Goal: Communication & Community: Answer question/provide support

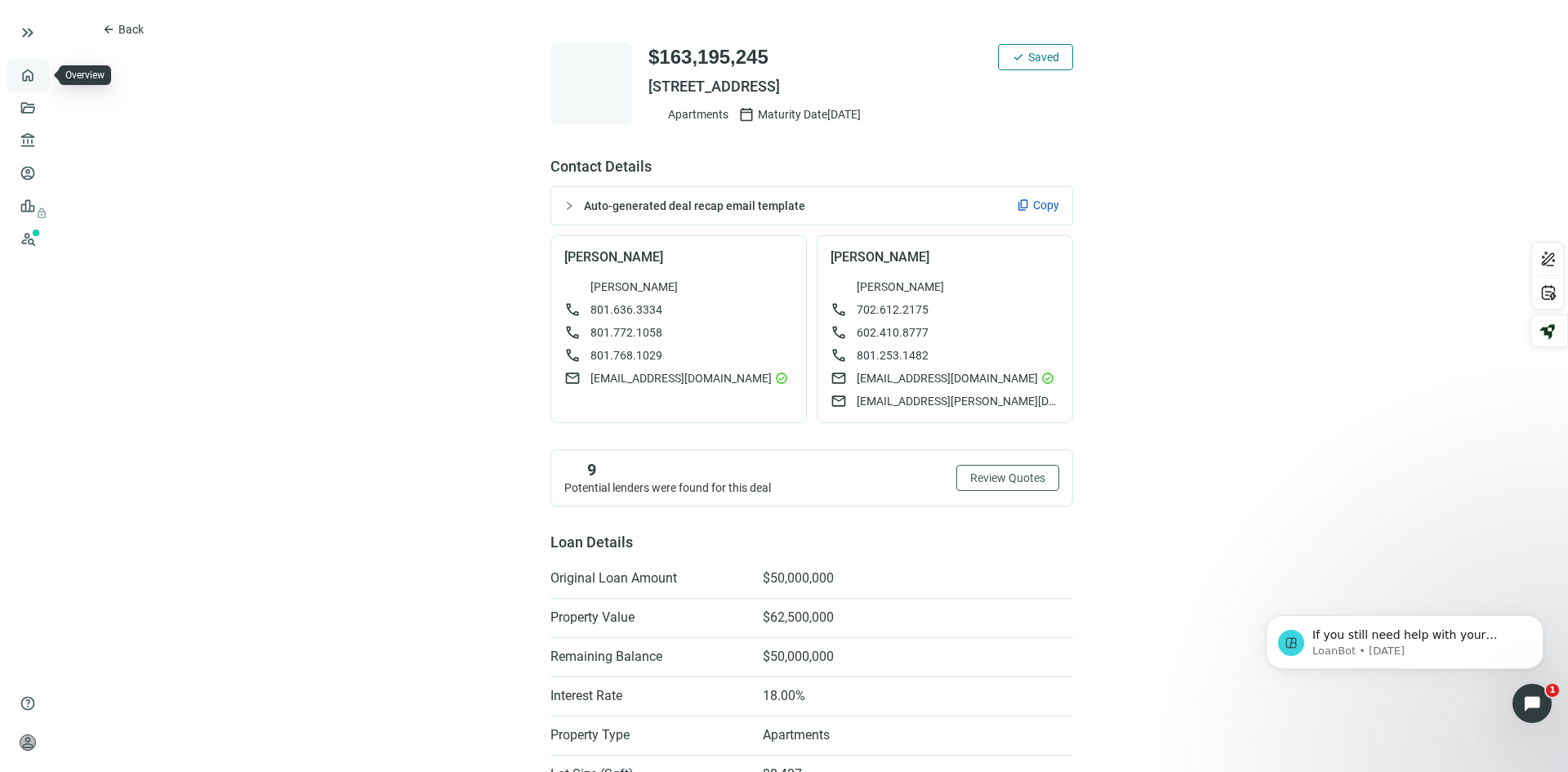
scroll to position [275, 0]
click at [41, 78] on link "Overview" at bounding box center [64, 75] width 48 height 13
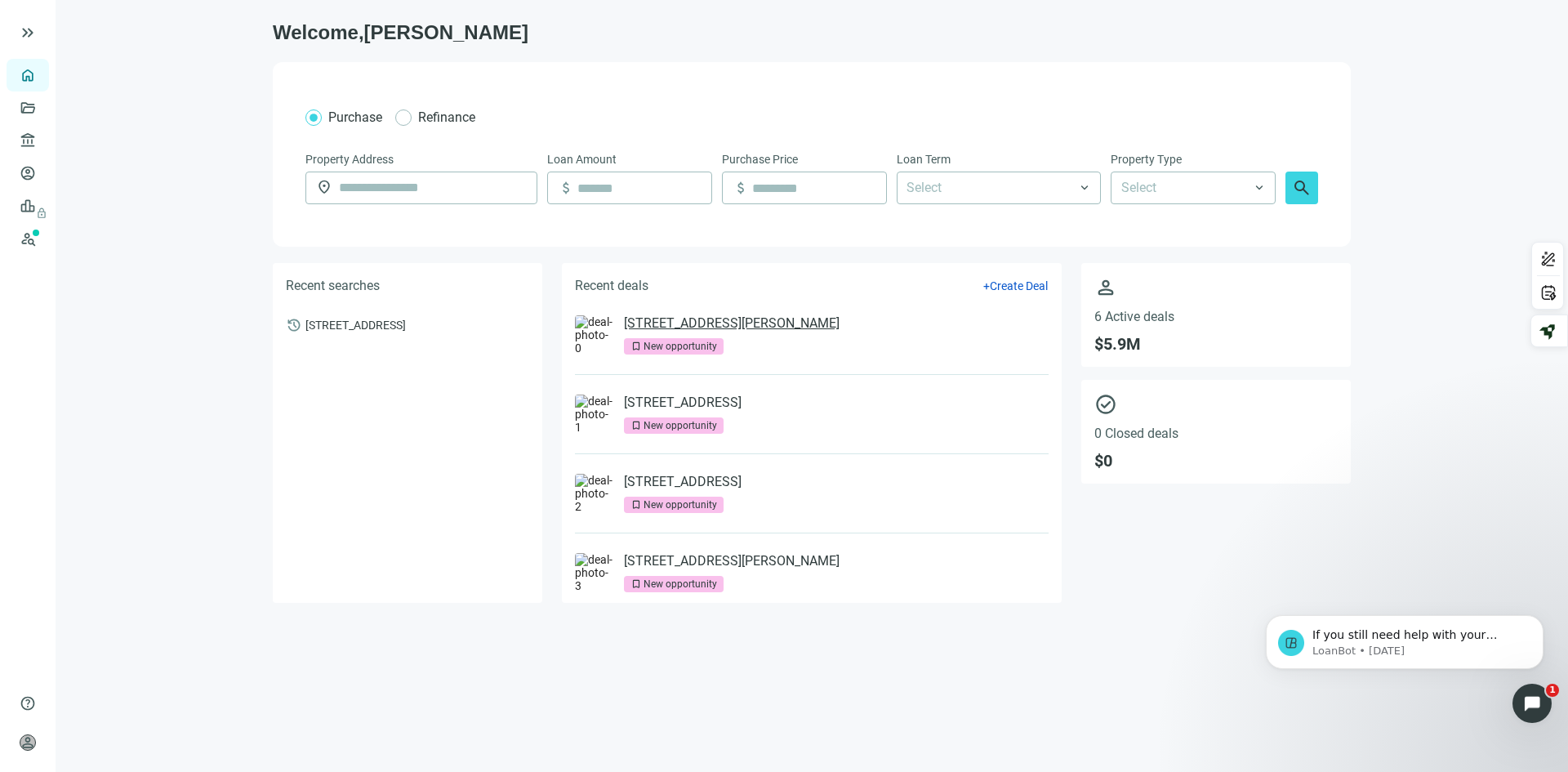
click at [714, 324] on link "[STREET_ADDRESS][PERSON_NAME]" at bounding box center [731, 323] width 216 height 17
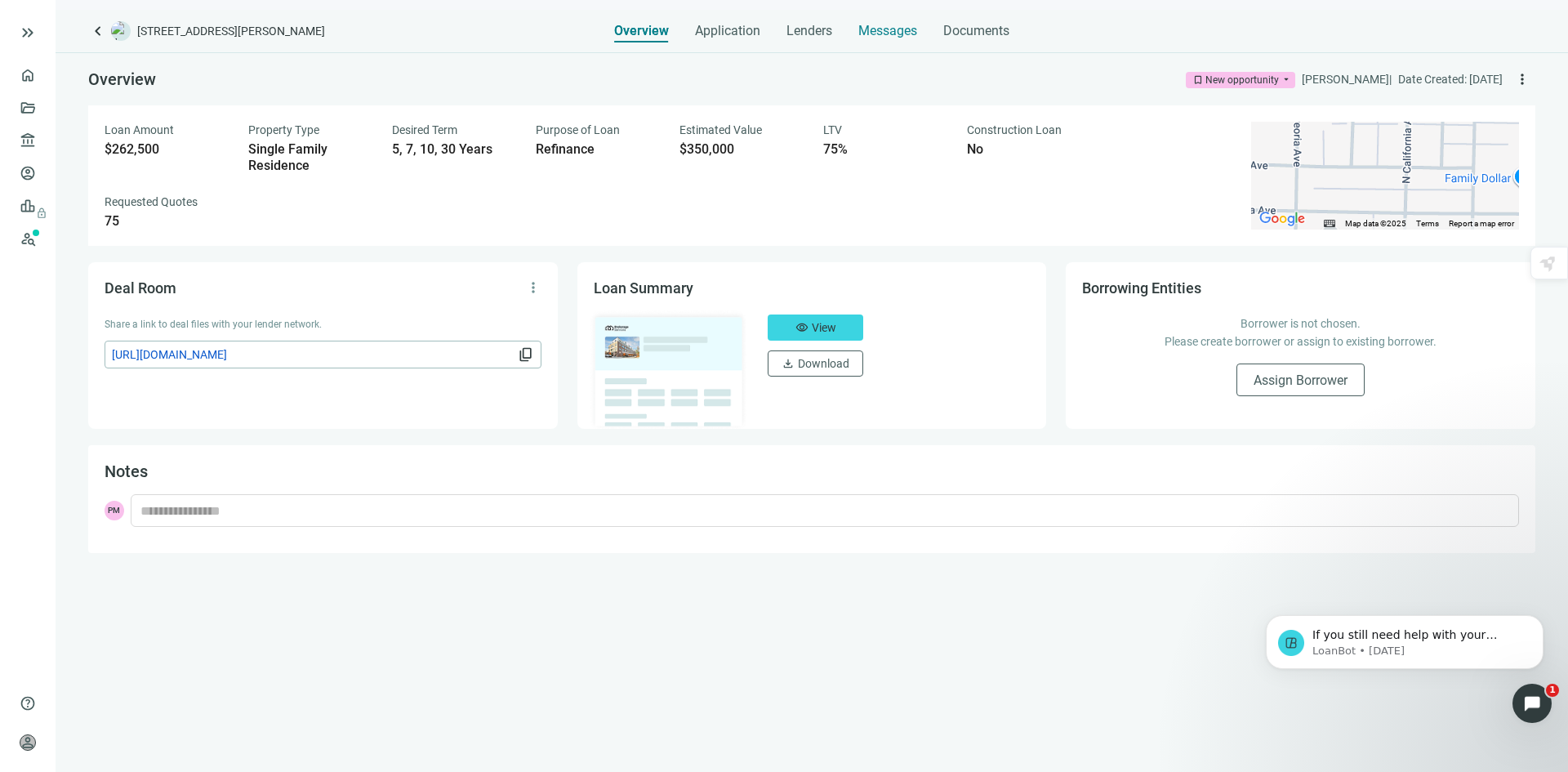
click at [894, 28] on span "Messages" at bounding box center [888, 30] width 59 height 16
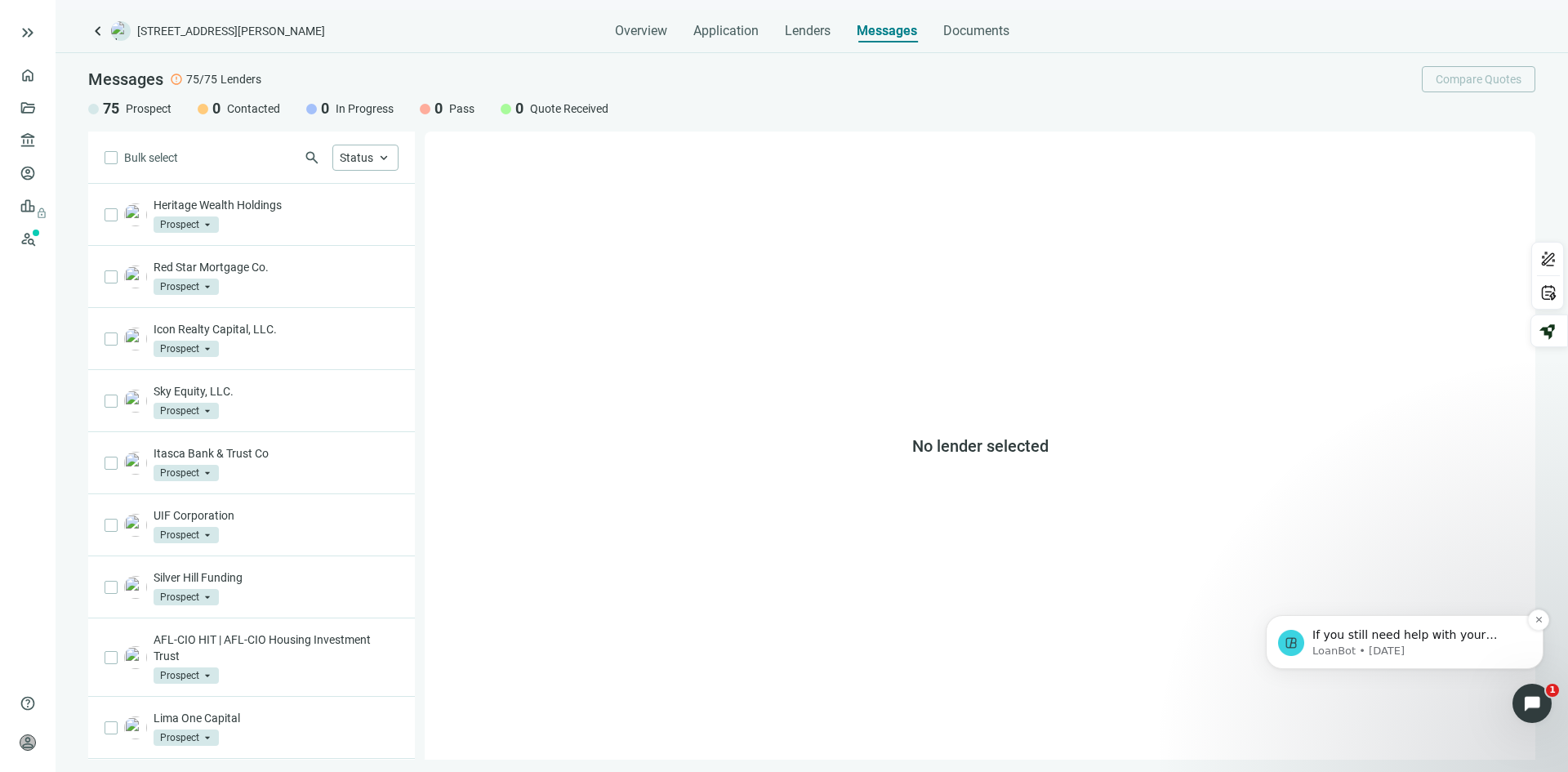
click at [1349, 646] on p "LoanBot • [DATE]" at bounding box center [1418, 651] width 211 height 15
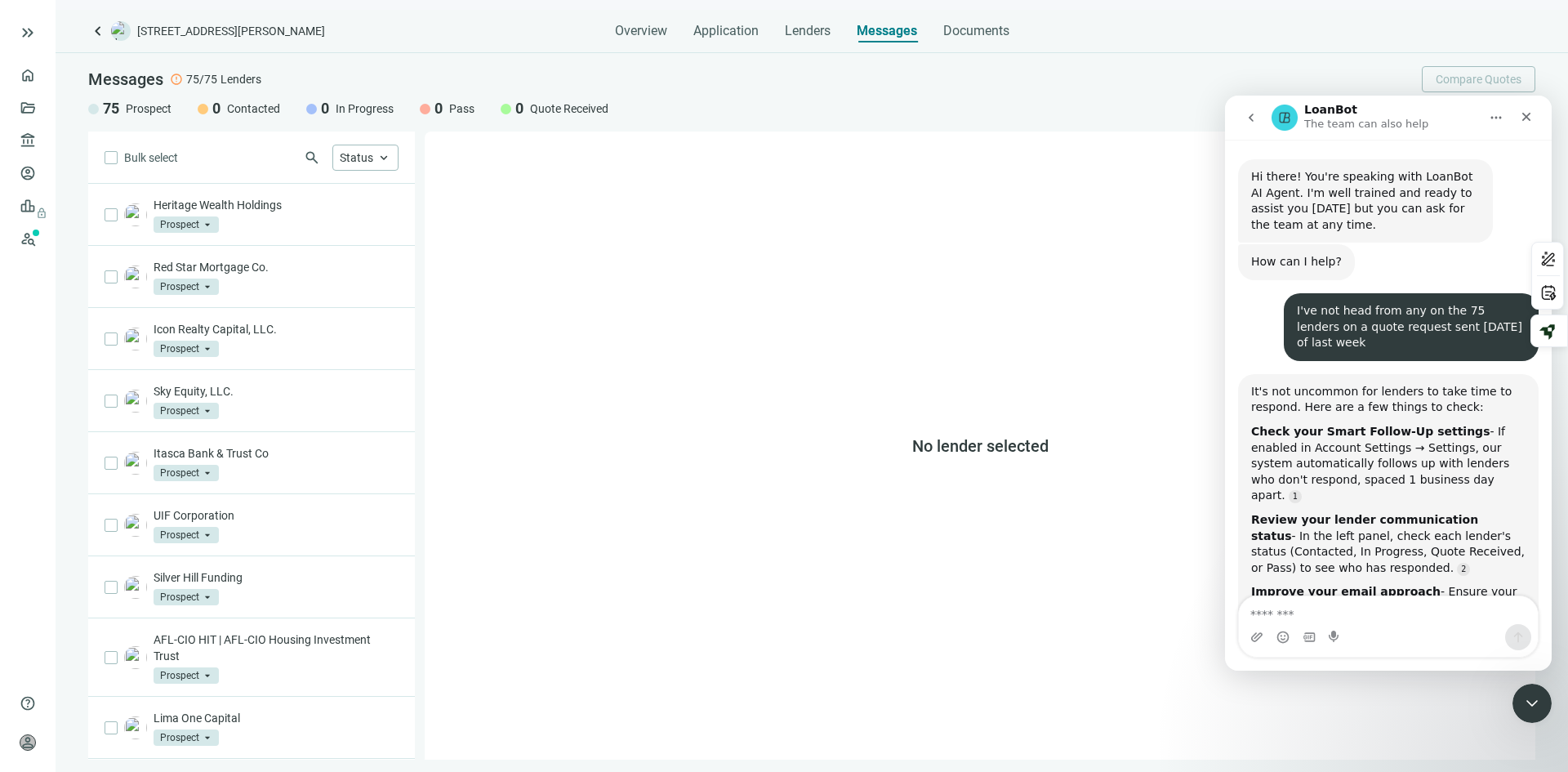
click at [1356, 616] on textarea "Message…" at bounding box center [1388, 610] width 298 height 28
type textarea "**********"
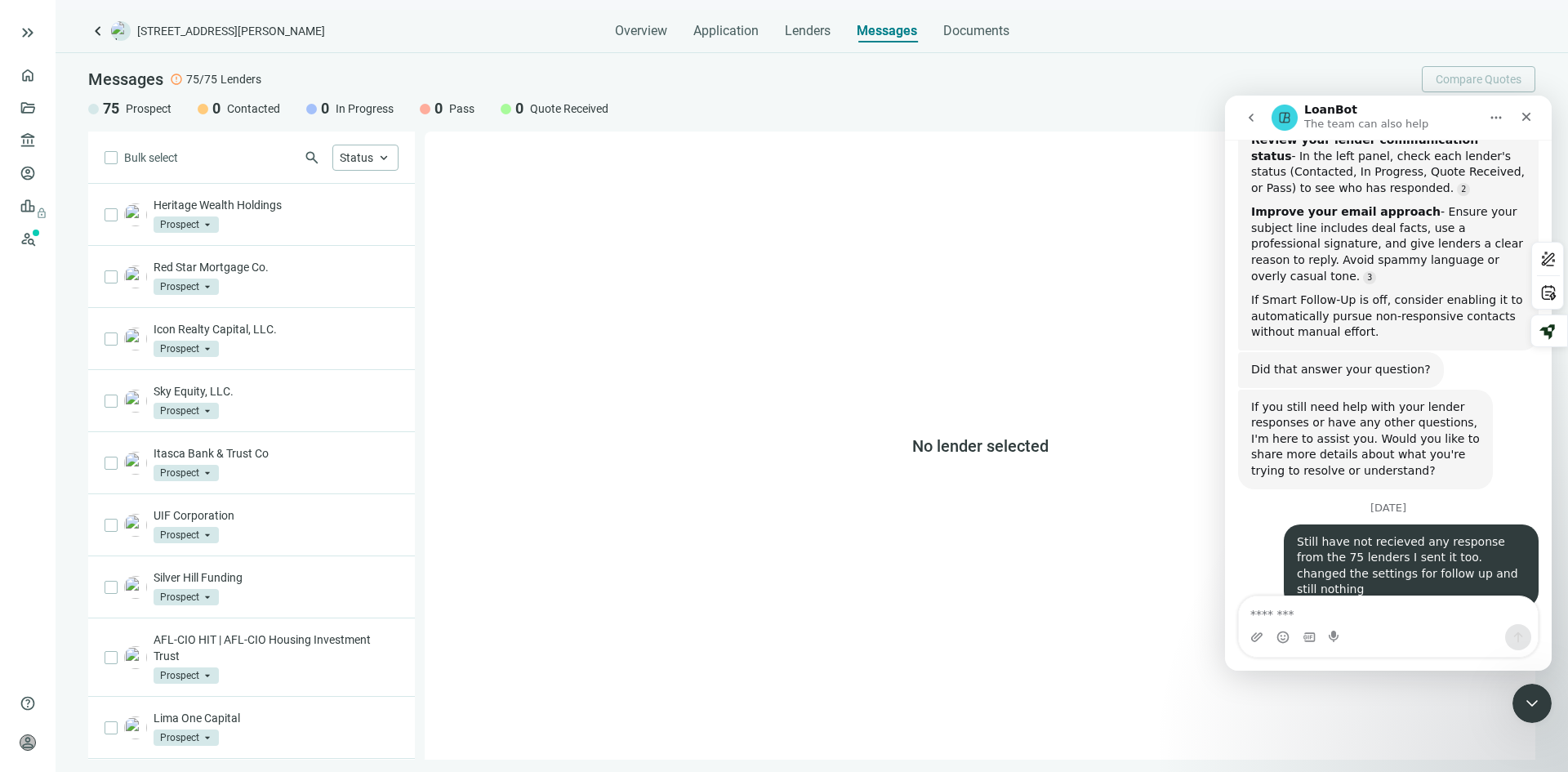
click at [41, 235] on link "Prospects New" at bounding box center [66, 238] width 52 height 32
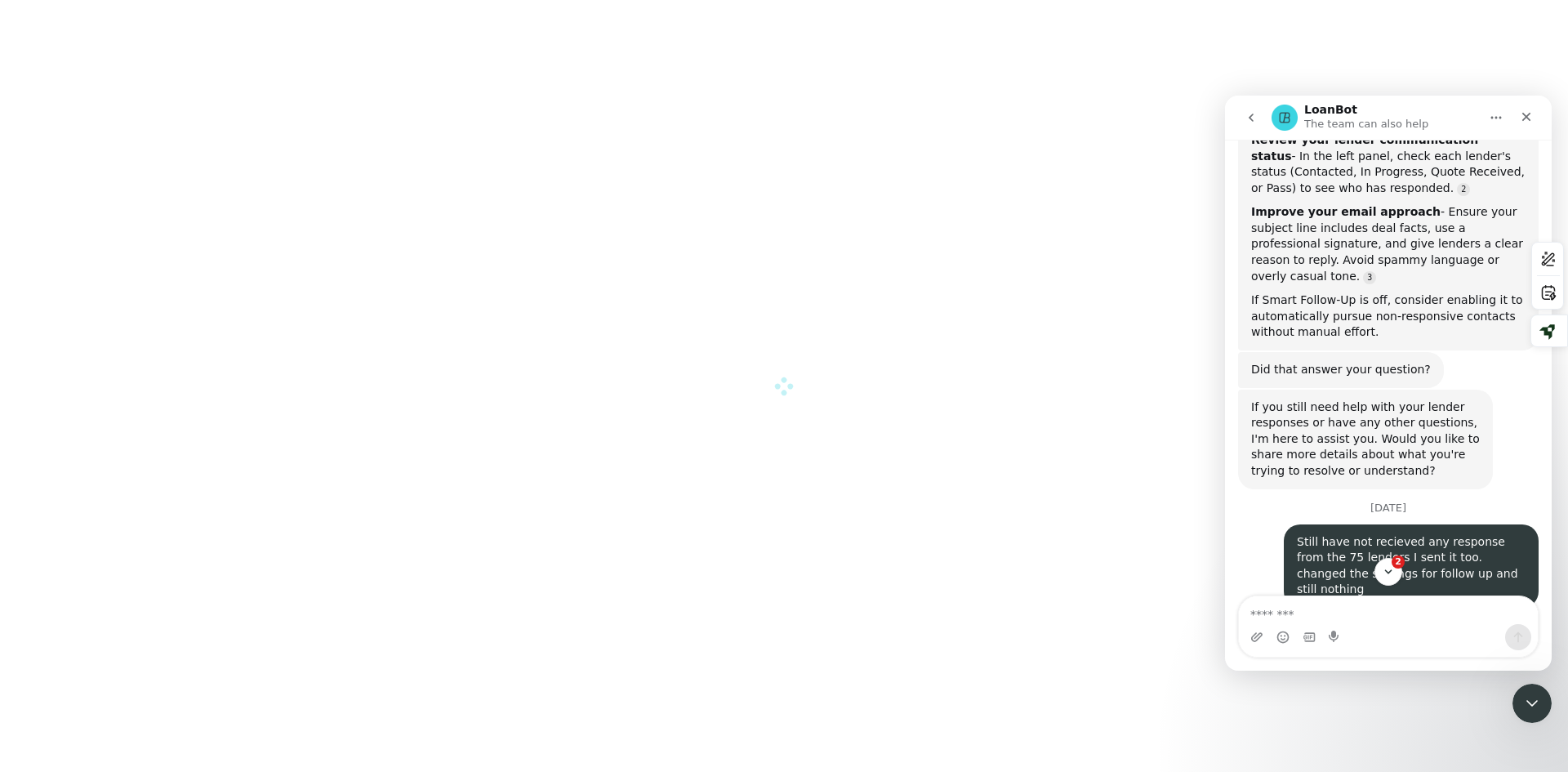
drag, startPoint x: 1529, startPoint y: 390, endPoint x: 1462, endPoint y: 508, distance: 135.7
click at [1529, 524] on div "Still have not recieved any response from the 75 lenders I sent it too. changed…" at bounding box center [1388, 572] width 300 height 97
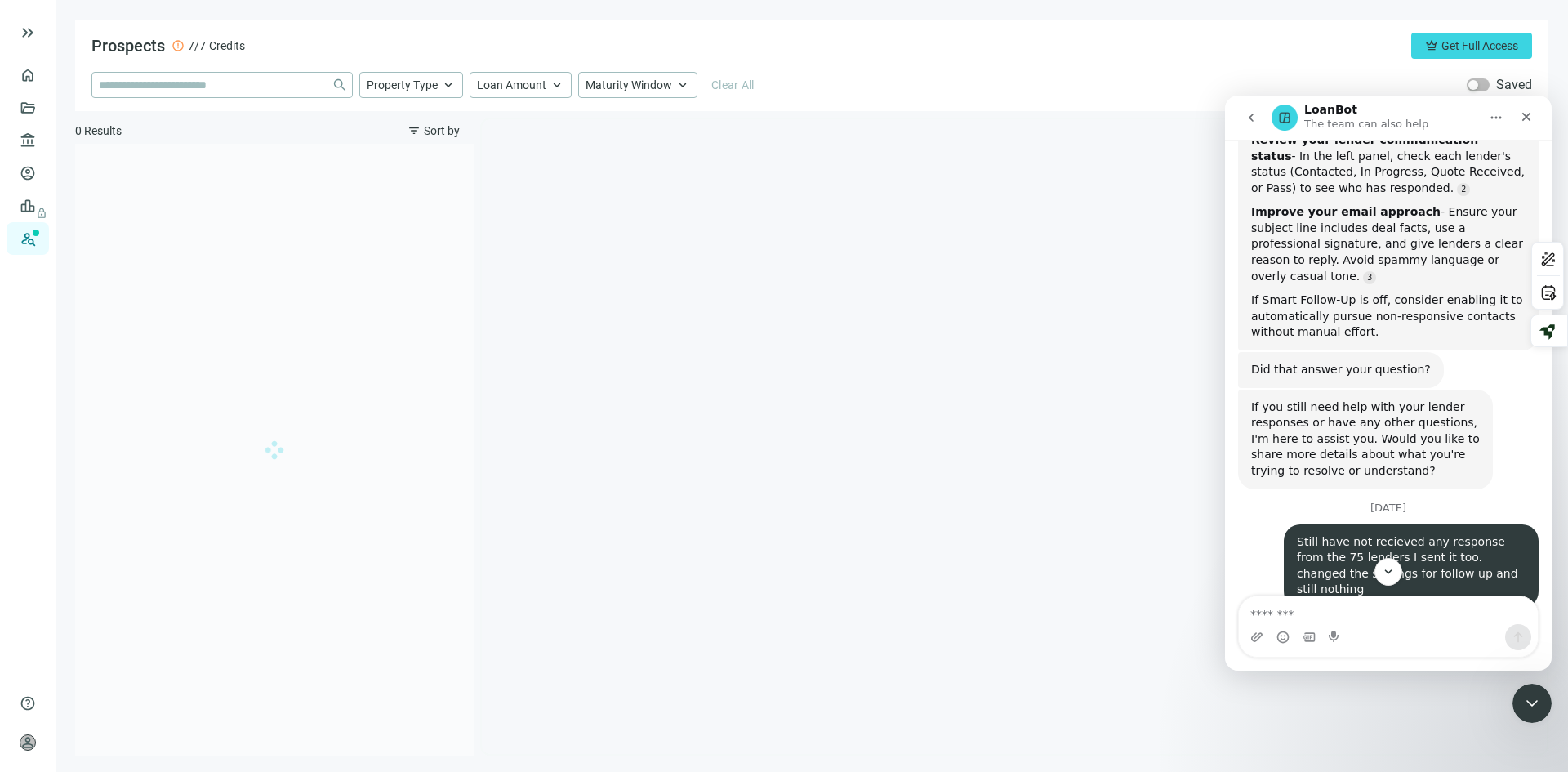
click at [869, 370] on div at bounding box center [1014, 436] width 1065 height 635
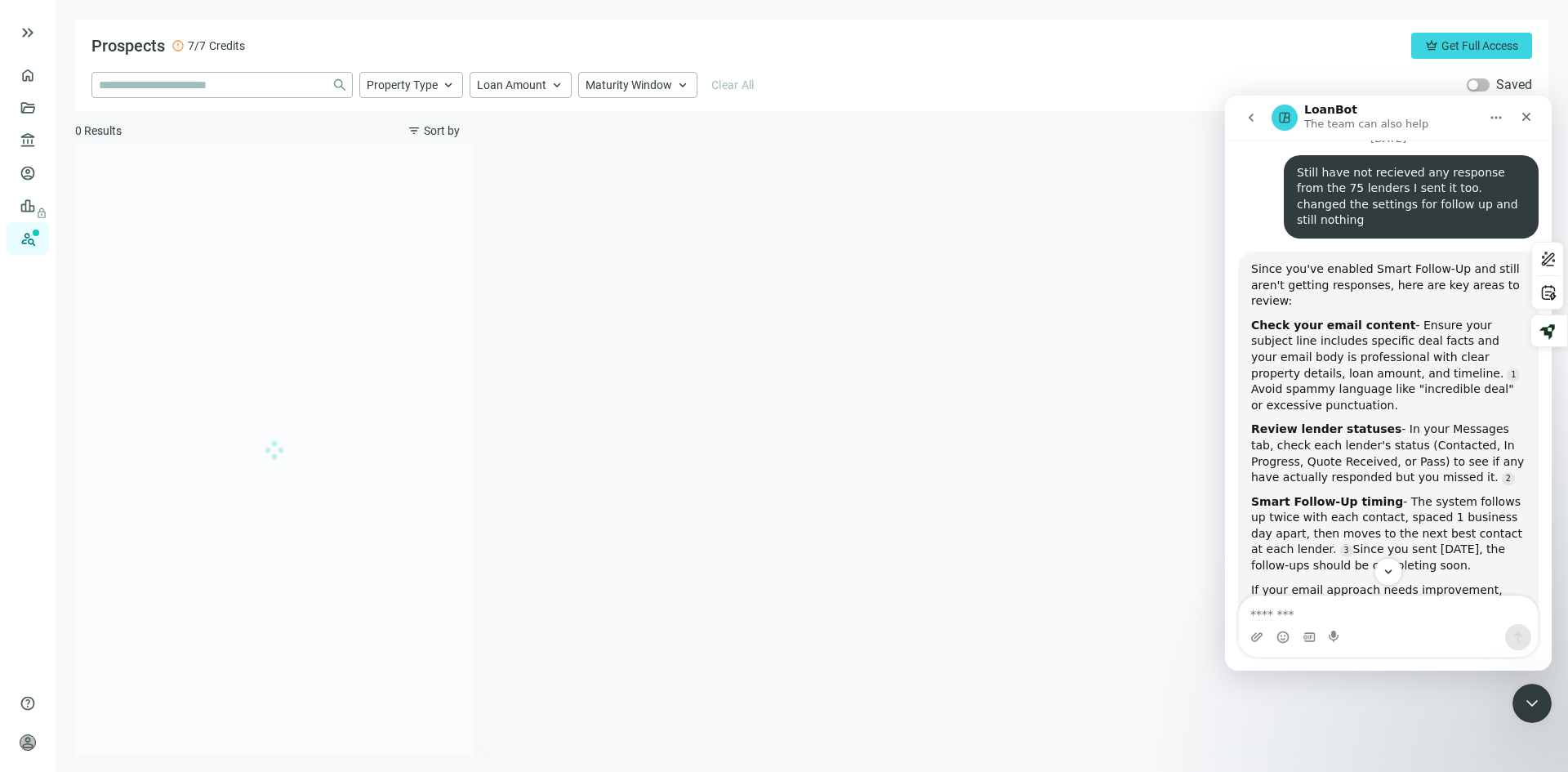
type input "*********"
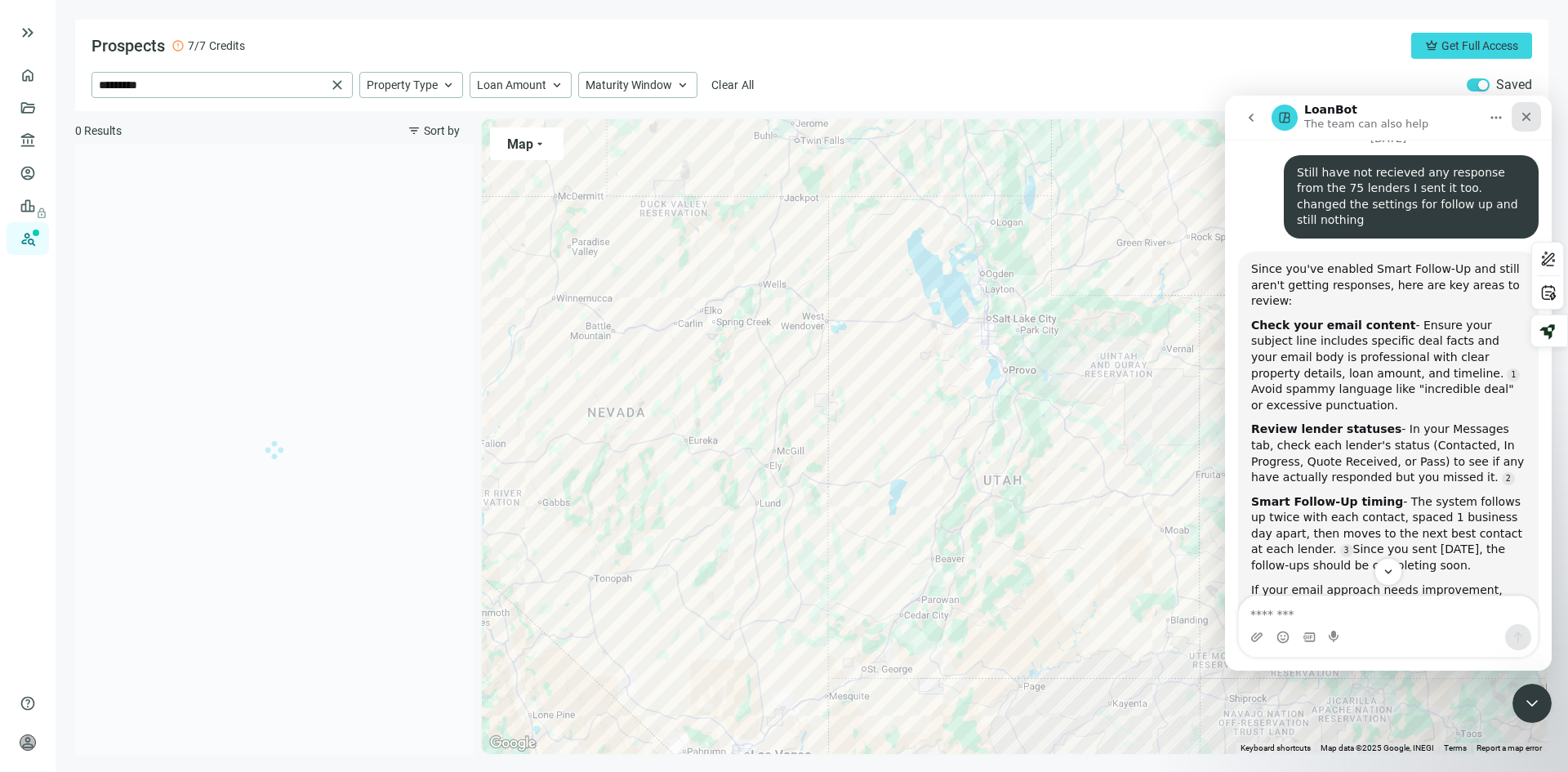
click at [1529, 113] on icon "Close" at bounding box center [1527, 117] width 9 height 9
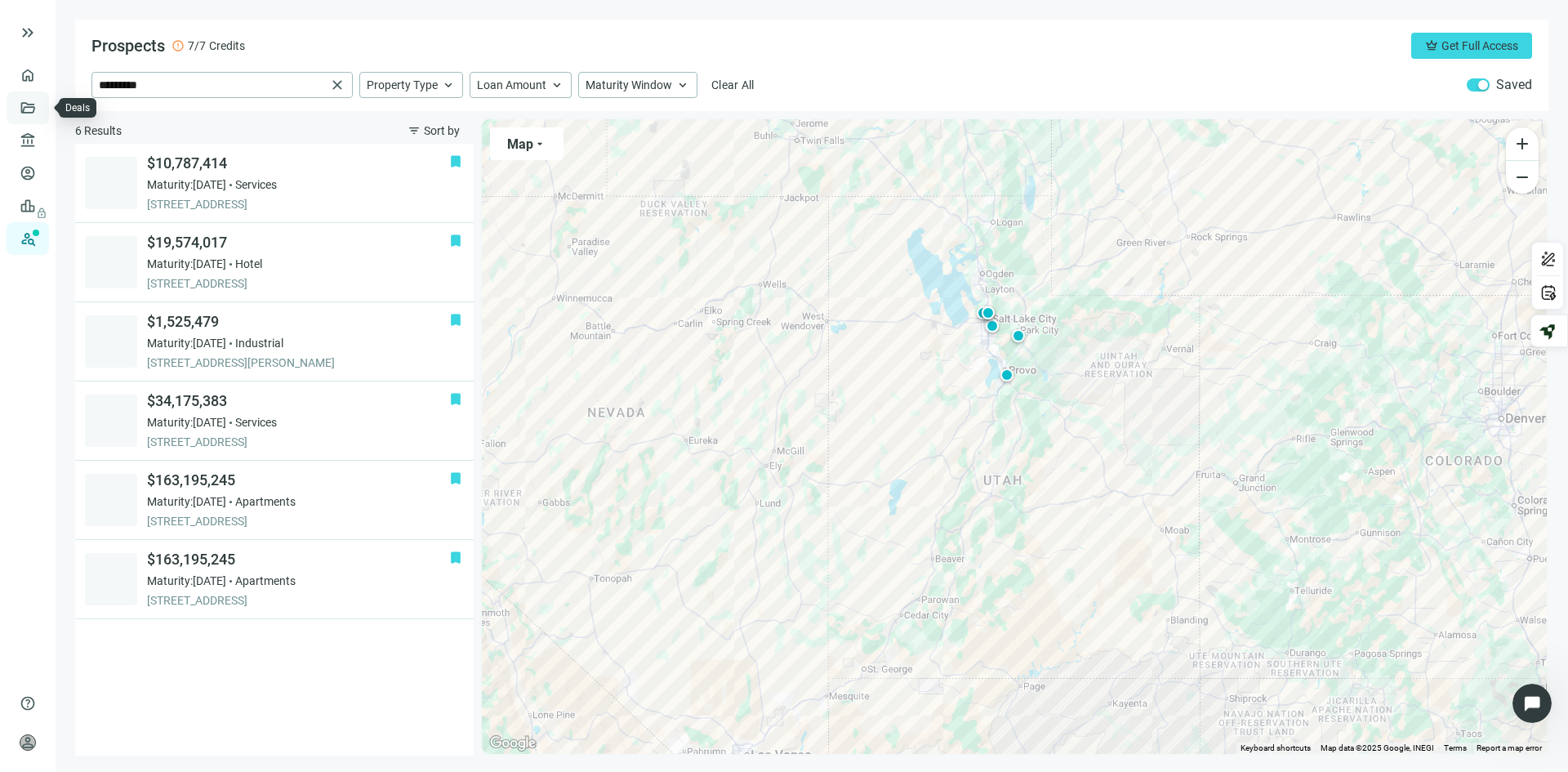
click at [41, 107] on link "Deals" at bounding box center [55, 108] width 29 height 13
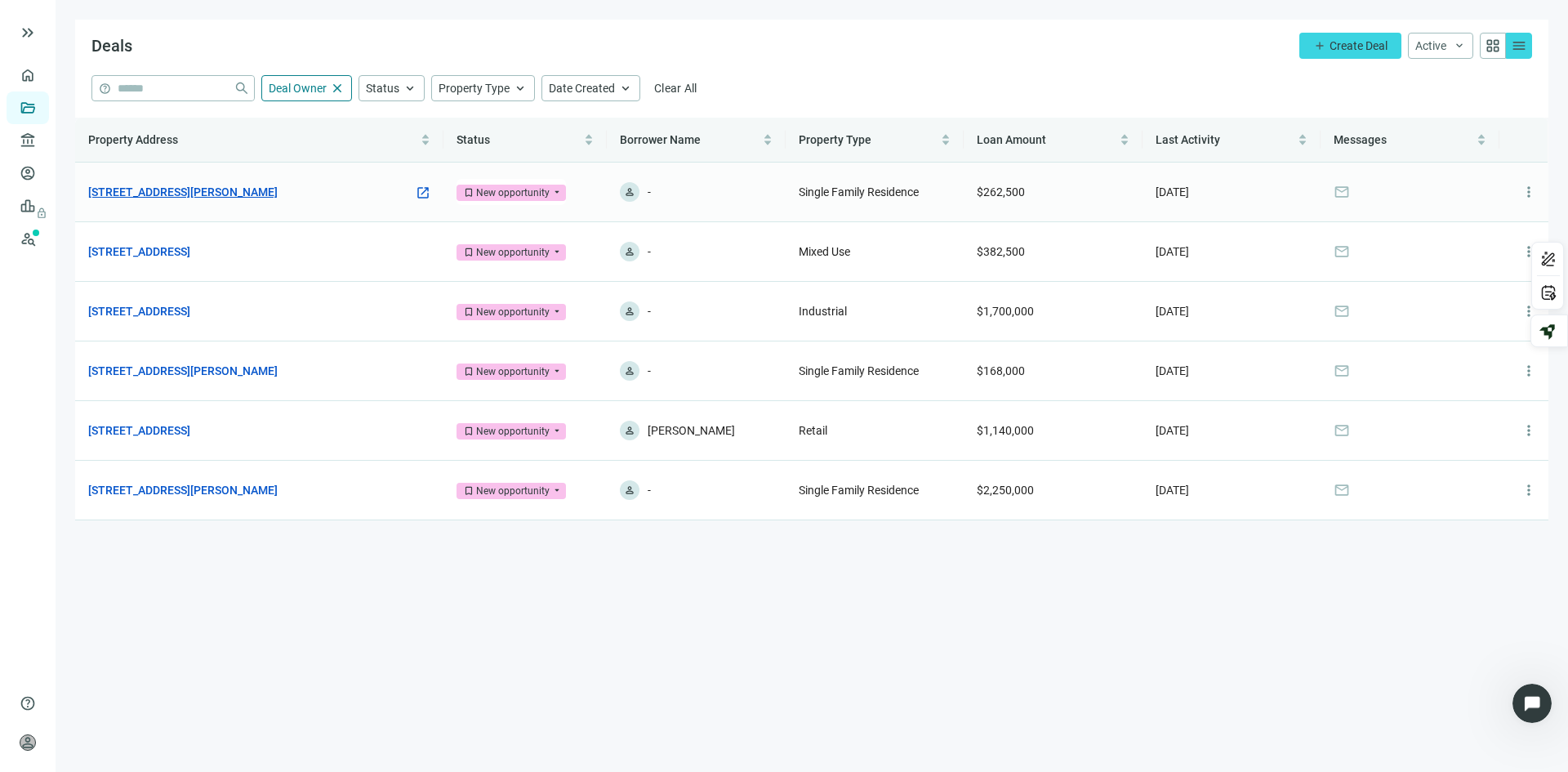
click at [200, 190] on link "[STREET_ADDRESS][PERSON_NAME]" at bounding box center [183, 193] width 190 height 18
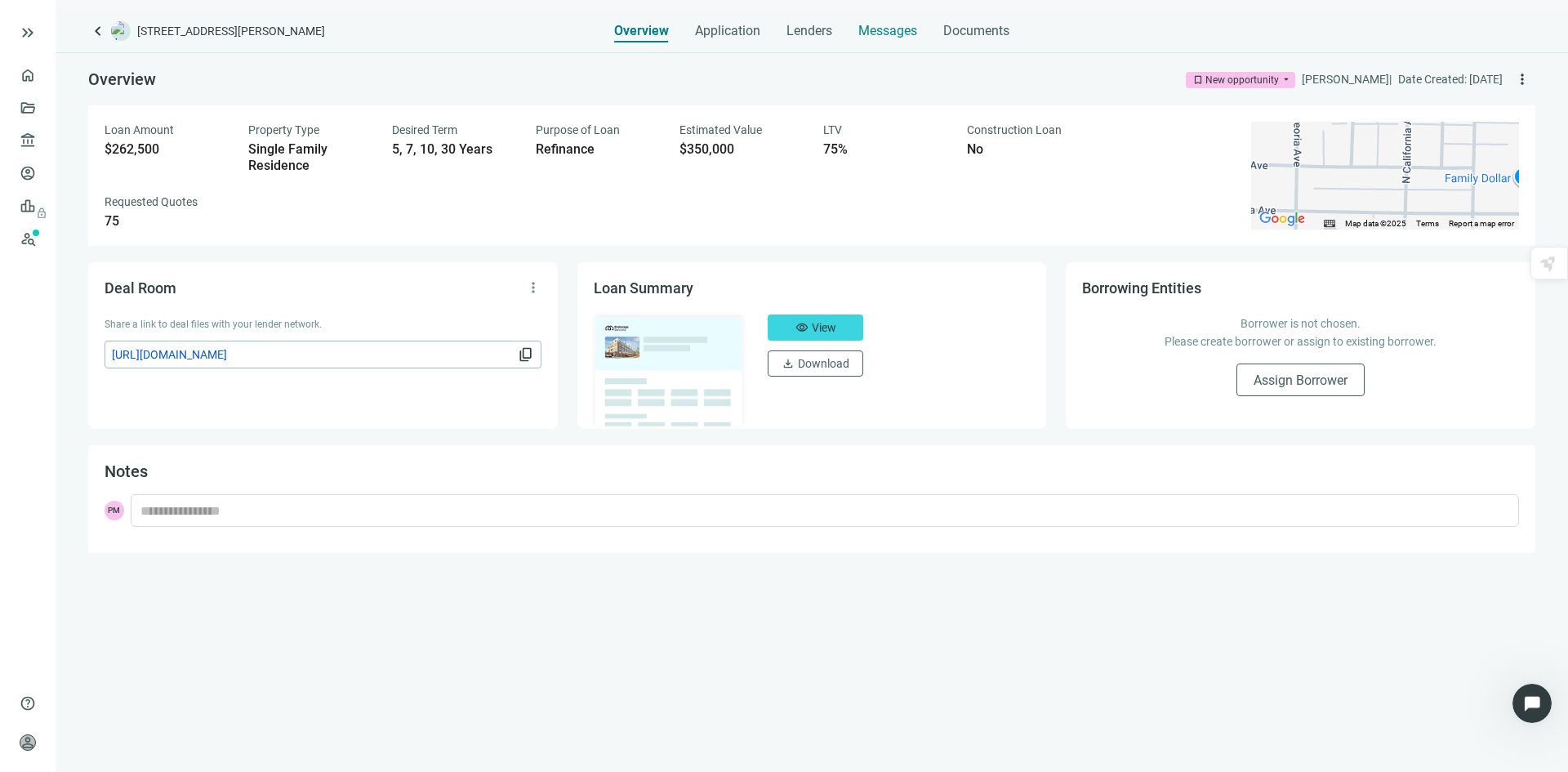
click at [878, 29] on span "Messages" at bounding box center [888, 30] width 59 height 16
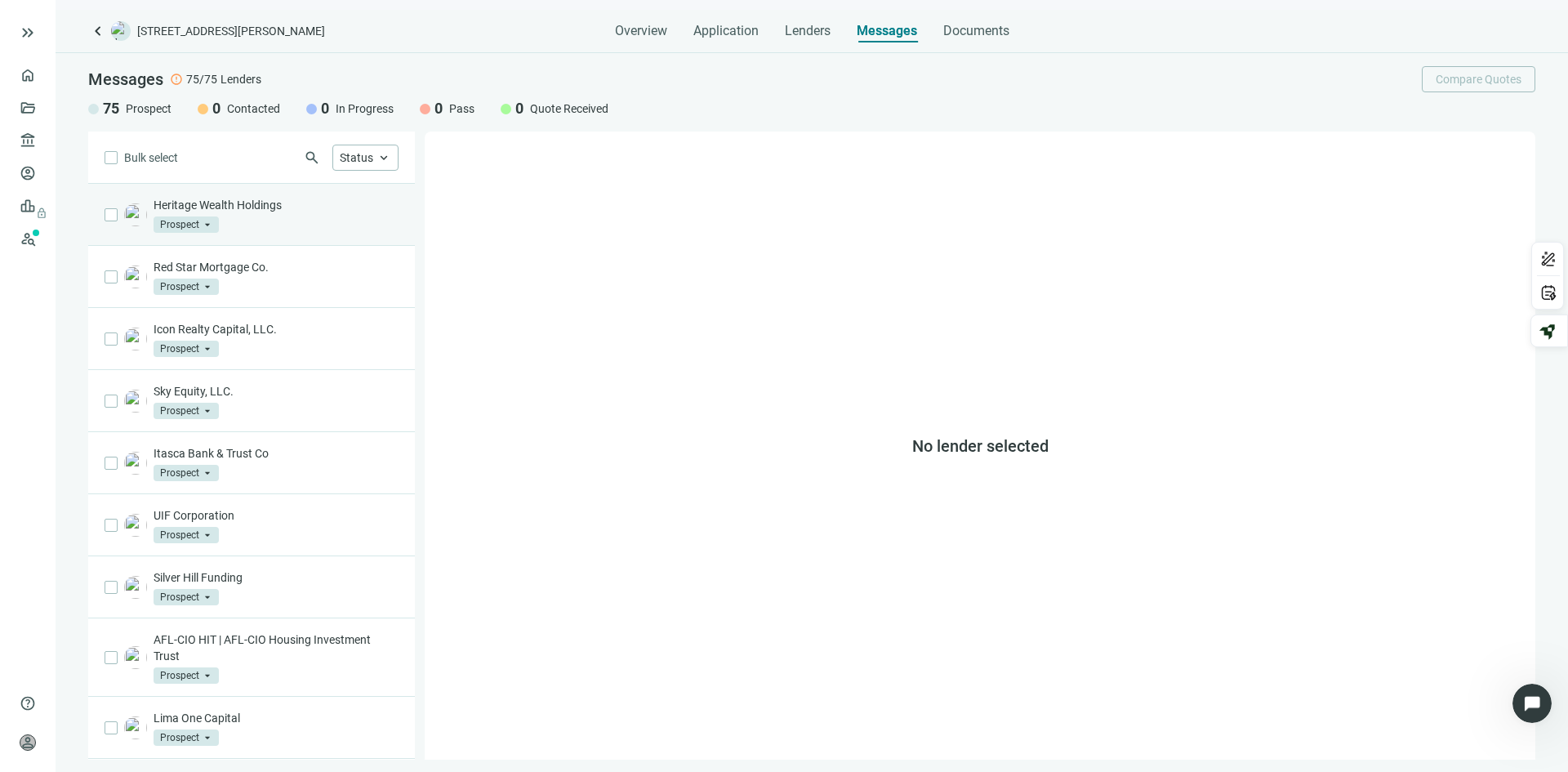
click at [316, 221] on div "Heritage Wealth Holdings Prospect arrow_drop_down" at bounding box center [276, 215] width 245 height 36
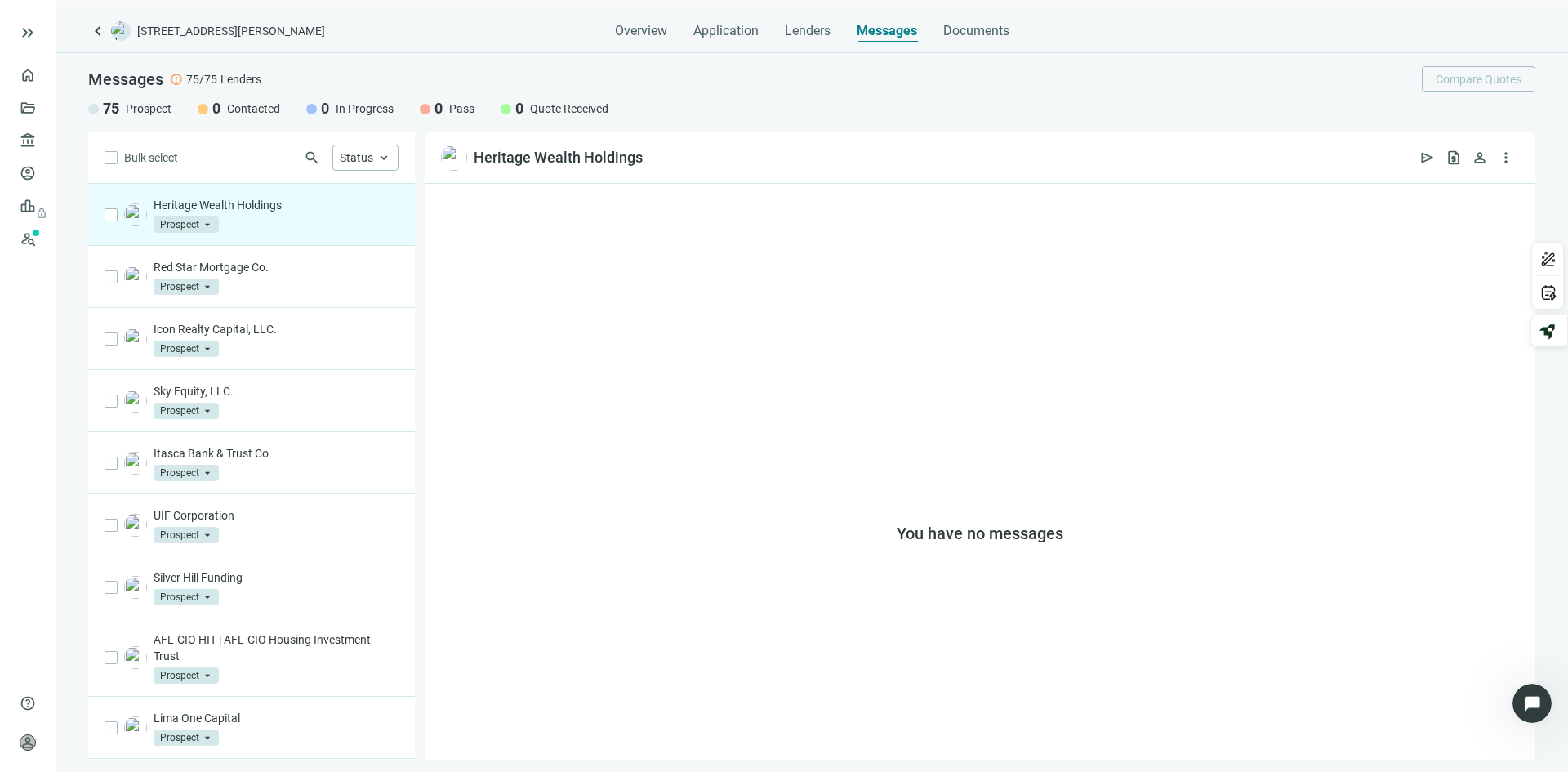
click at [183, 209] on p "Heritage Wealth Holdings" at bounding box center [276, 205] width 245 height 17
